Goal: Task Accomplishment & Management: Use online tool/utility

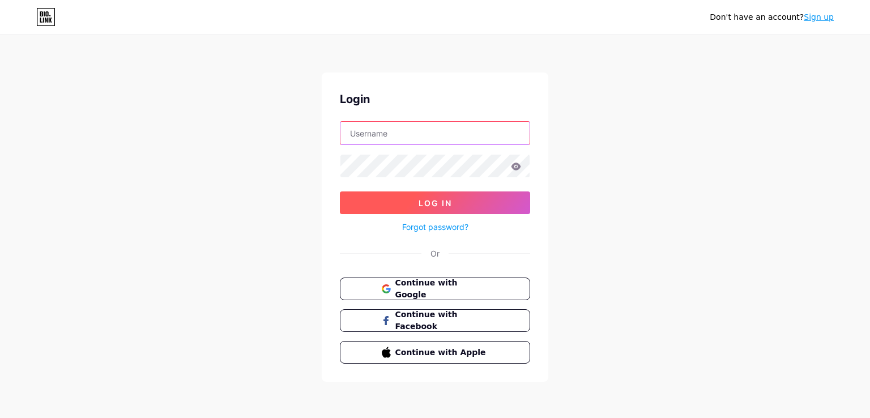
type input "[DOMAIN_NAME][EMAIL_ADDRESS][DOMAIN_NAME]"
click at [426, 200] on span "Log In" at bounding box center [434, 203] width 33 height 10
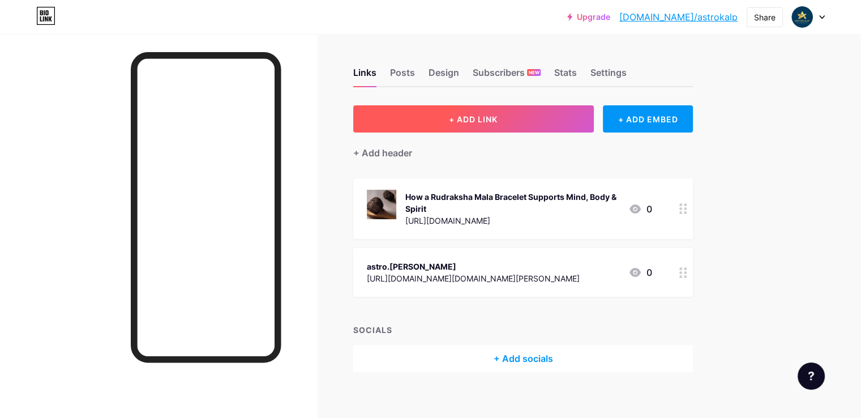
click at [498, 118] on span "+ ADD LINK" at bounding box center [473, 119] width 49 height 10
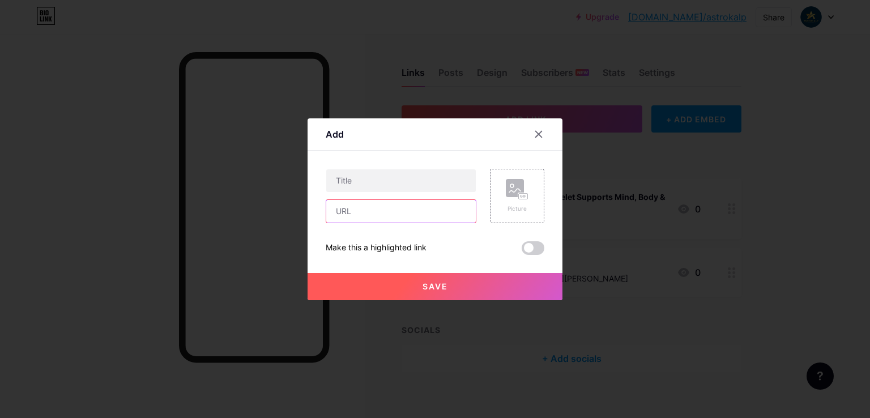
click at [413, 209] on input "text" at bounding box center [400, 211] width 149 height 23
paste input "https://astrokalp.livejournal.com/940.html"
type input "https://astrokalp.livejournal.com/940.html"
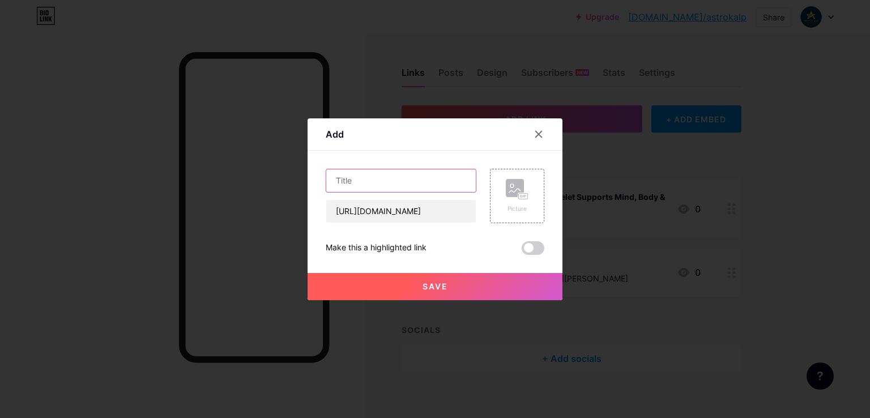
click at [362, 187] on input "text" at bounding box center [400, 180] width 149 height 23
paste input "Benefits of Wearing a 5 Mukhi Rudraksha Pendant Daily"
type input "Benefits of Wearing a 5 Mukhi Rudraksha Pendant Daily"
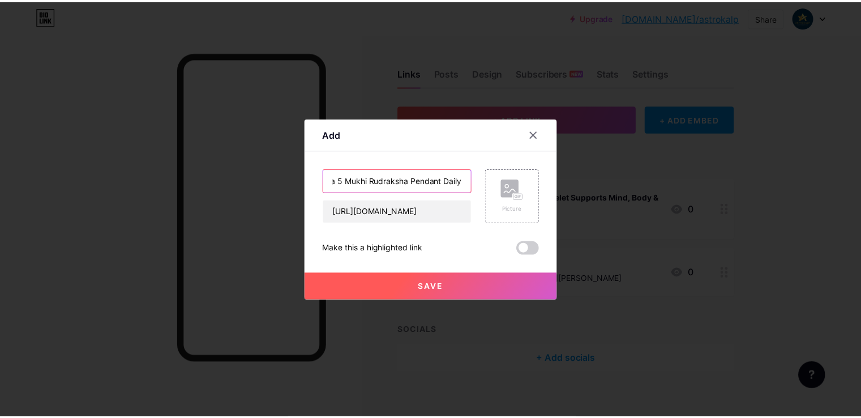
scroll to position [0, 0]
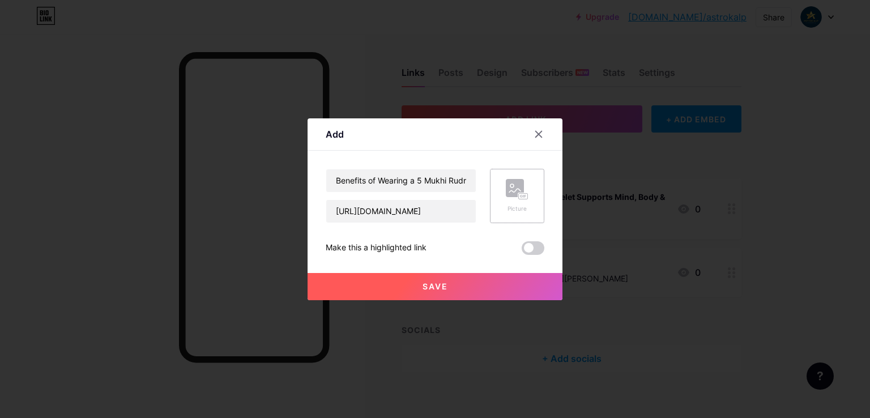
click at [509, 205] on div "Picture" at bounding box center [517, 208] width 23 height 8
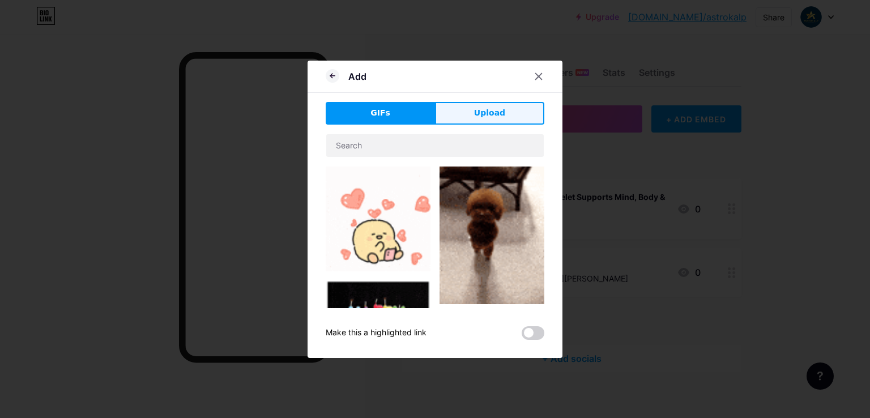
click at [463, 107] on button "Upload" at bounding box center [489, 113] width 109 height 23
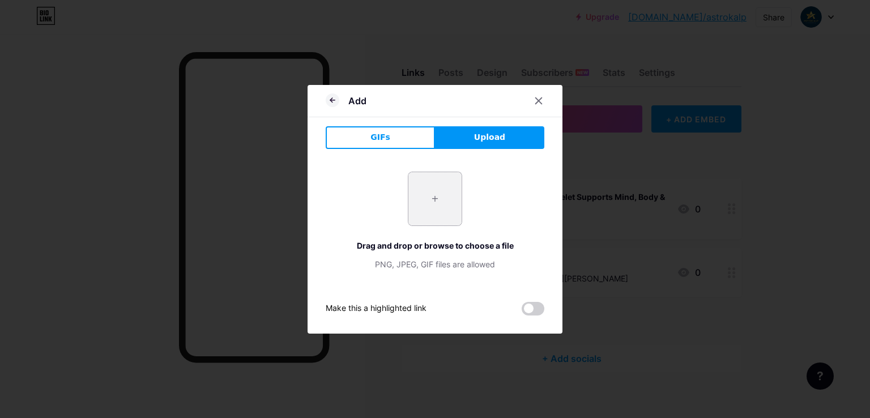
click at [427, 207] on input "file" at bounding box center [434, 198] width 53 height 53
type input "C:\fakepath\Screenshot 2025-08-12 155645.jpg"
click at [528, 307] on span at bounding box center [532, 309] width 23 height 14
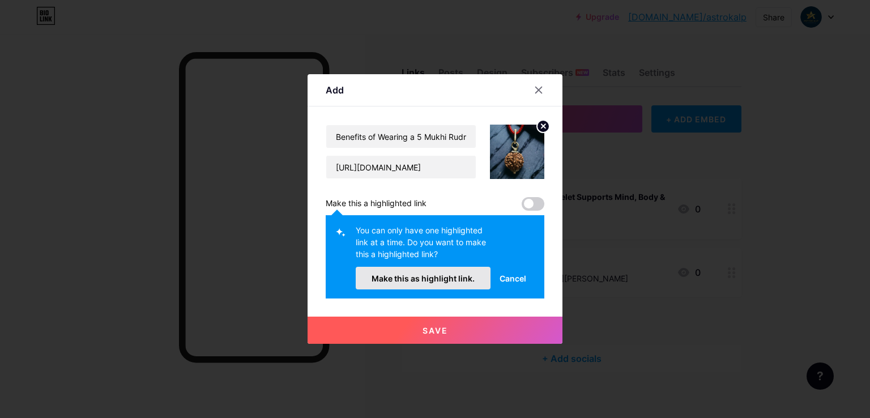
click at [408, 276] on span "Make this as highlight link." at bounding box center [422, 278] width 103 height 10
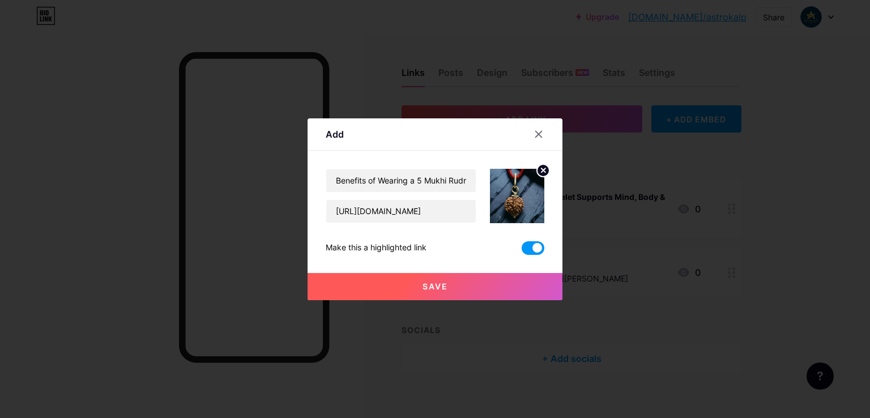
click at [433, 288] on span "Save" at bounding box center [434, 286] width 25 height 10
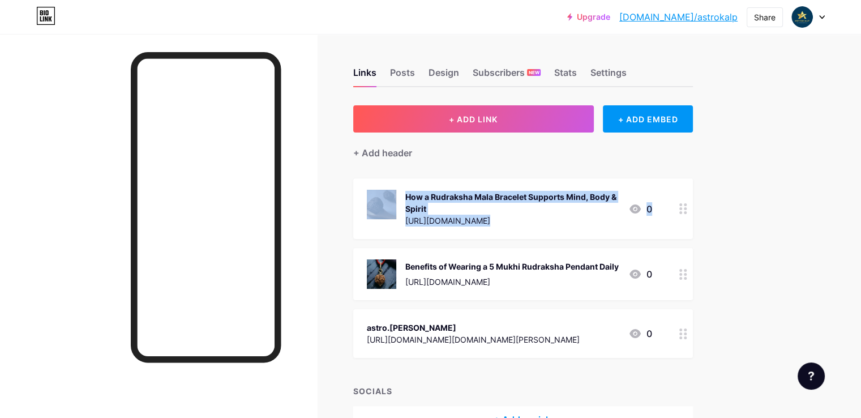
drag, startPoint x: 410, startPoint y: 281, endPoint x: 409, endPoint y: 204, distance: 76.4
click at [408, 207] on span "How a Rudraksha Mala Bracelet Supports Mind, Body & Spirit https://astrokalp.li…" at bounding box center [523, 267] width 340 height 179
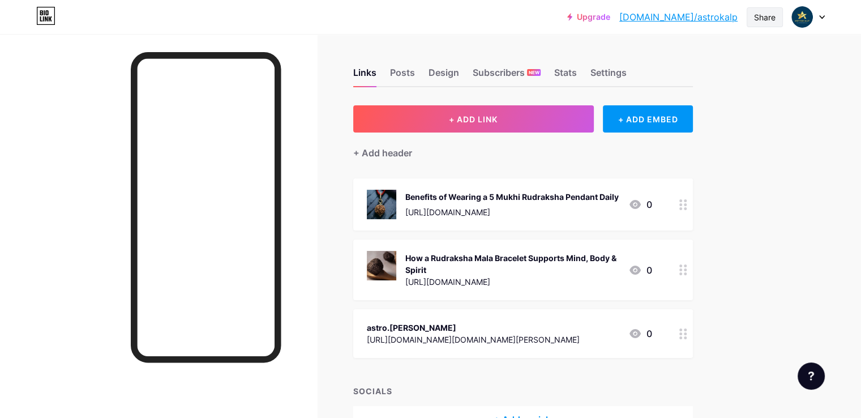
click at [750, 14] on div "Share" at bounding box center [765, 17] width 36 height 20
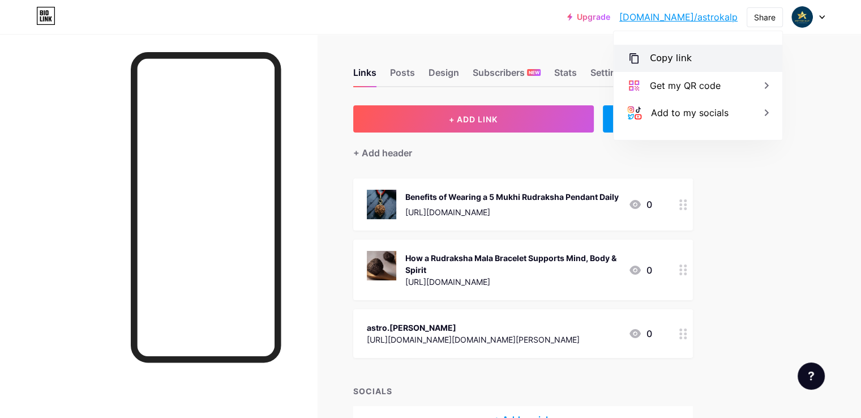
click at [659, 50] on div "Copy link" at bounding box center [698, 58] width 169 height 27
